Goal: Task Accomplishment & Management: Use online tool/utility

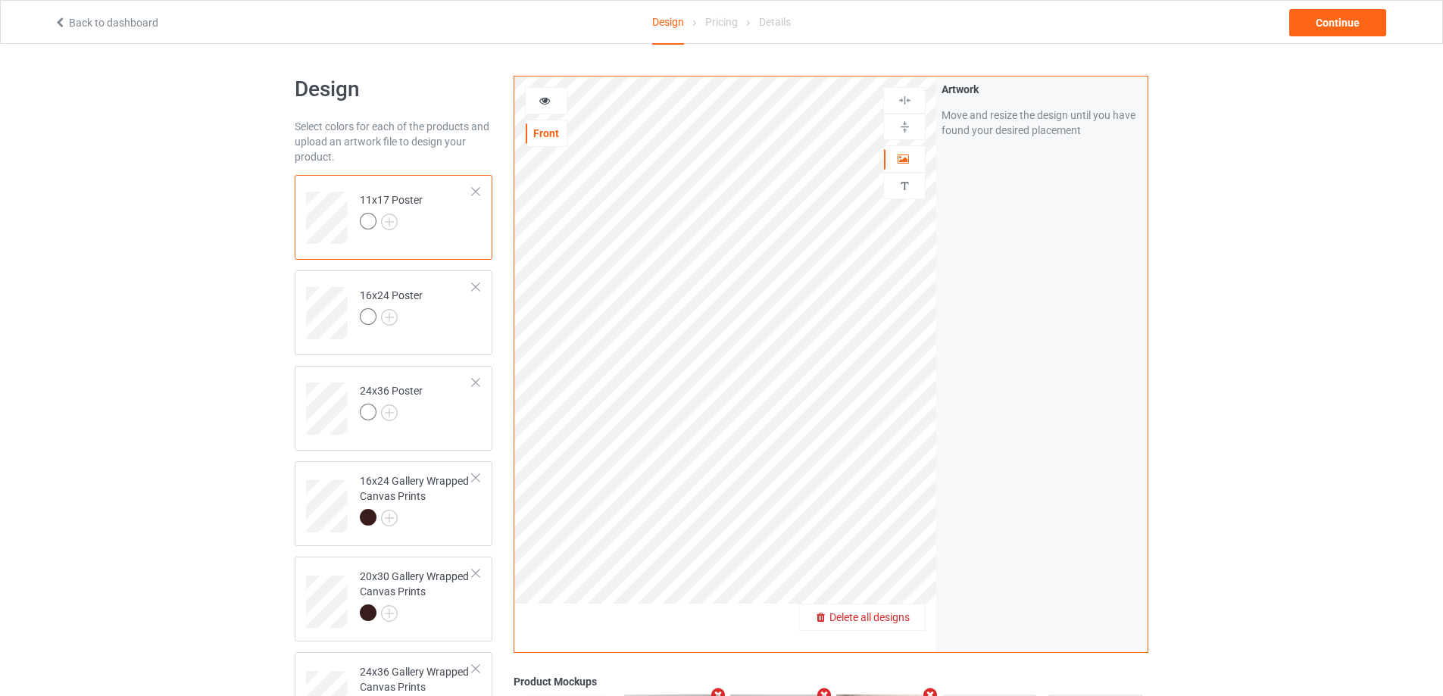
click at [897, 615] on span "Delete all designs" at bounding box center [869, 617] width 80 height 12
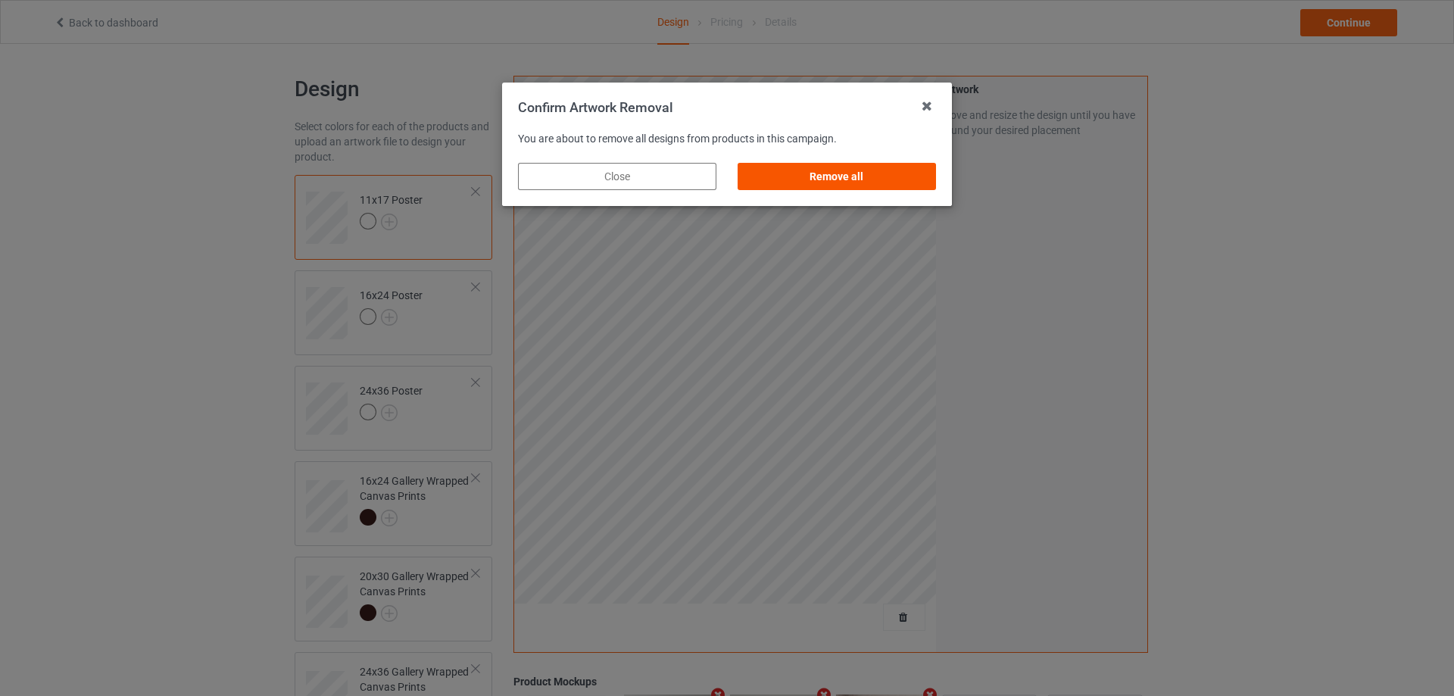
click at [818, 174] on div "Remove all" at bounding box center [837, 176] width 198 height 27
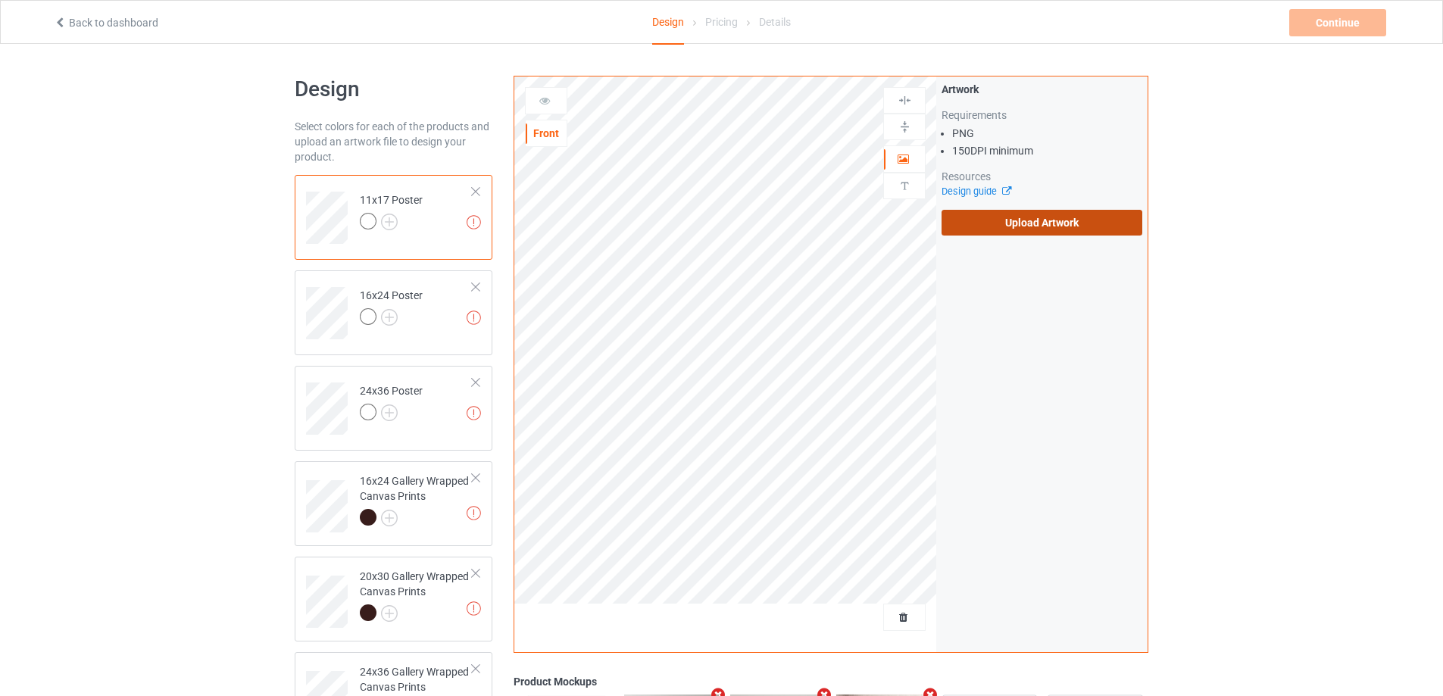
click at [1003, 223] on label "Upload Artwork" at bounding box center [1041, 223] width 201 height 26
click at [0, 0] on input "Upload Artwork" at bounding box center [0, 0] width 0 height 0
click at [1004, 223] on label "Upload Artwork" at bounding box center [1041, 223] width 201 height 26
click at [0, 0] on input "Upload Artwork" at bounding box center [0, 0] width 0 height 0
click at [1034, 220] on label "Upload Artwork" at bounding box center [1041, 223] width 201 height 26
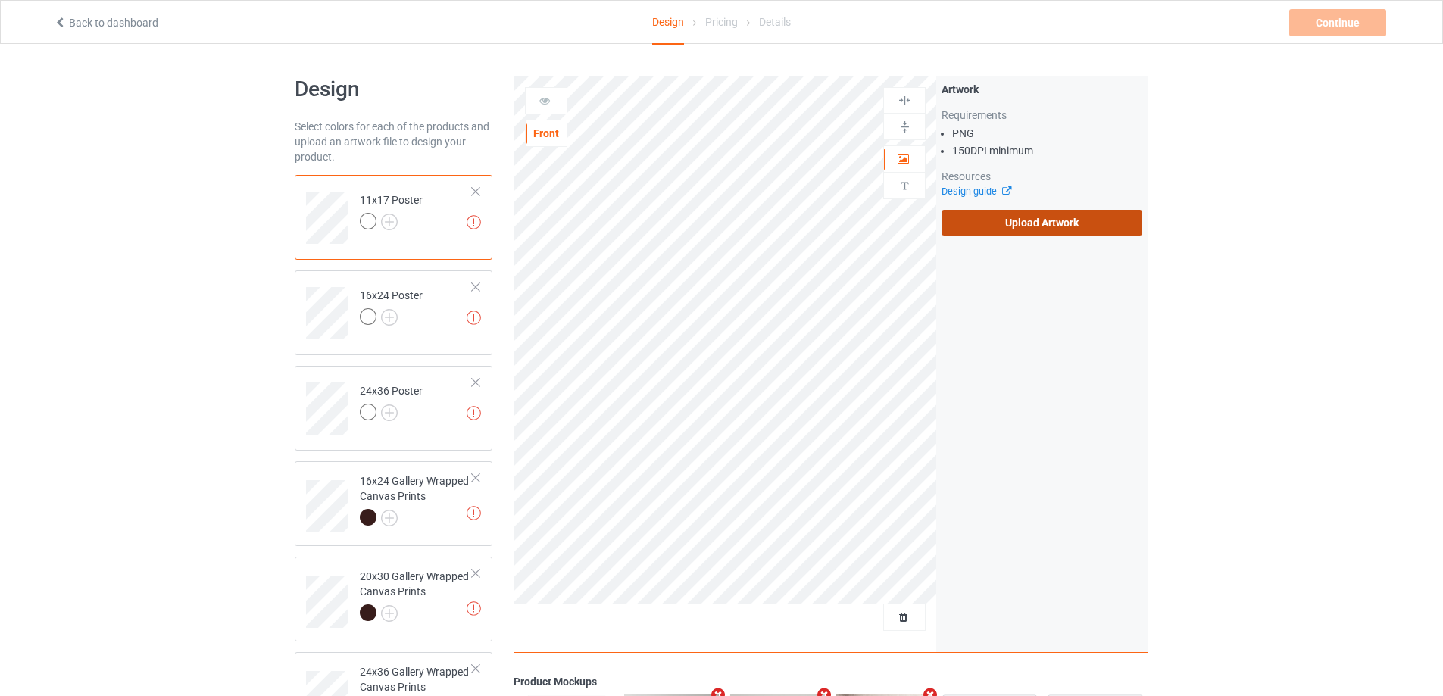
click at [0, 0] on input "Upload Artwork" at bounding box center [0, 0] width 0 height 0
